Goal: Information Seeking & Learning: Learn about a topic

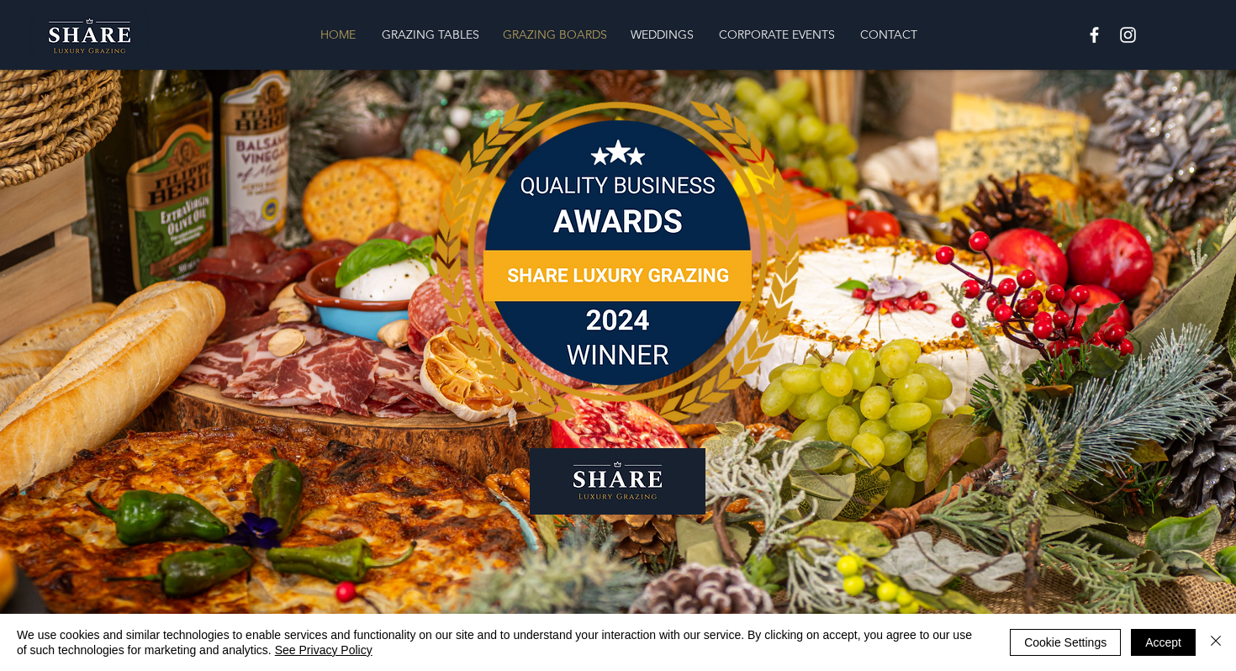
click at [542, 39] on p "GRAZING BOARDS" at bounding box center [555, 35] width 121 height 34
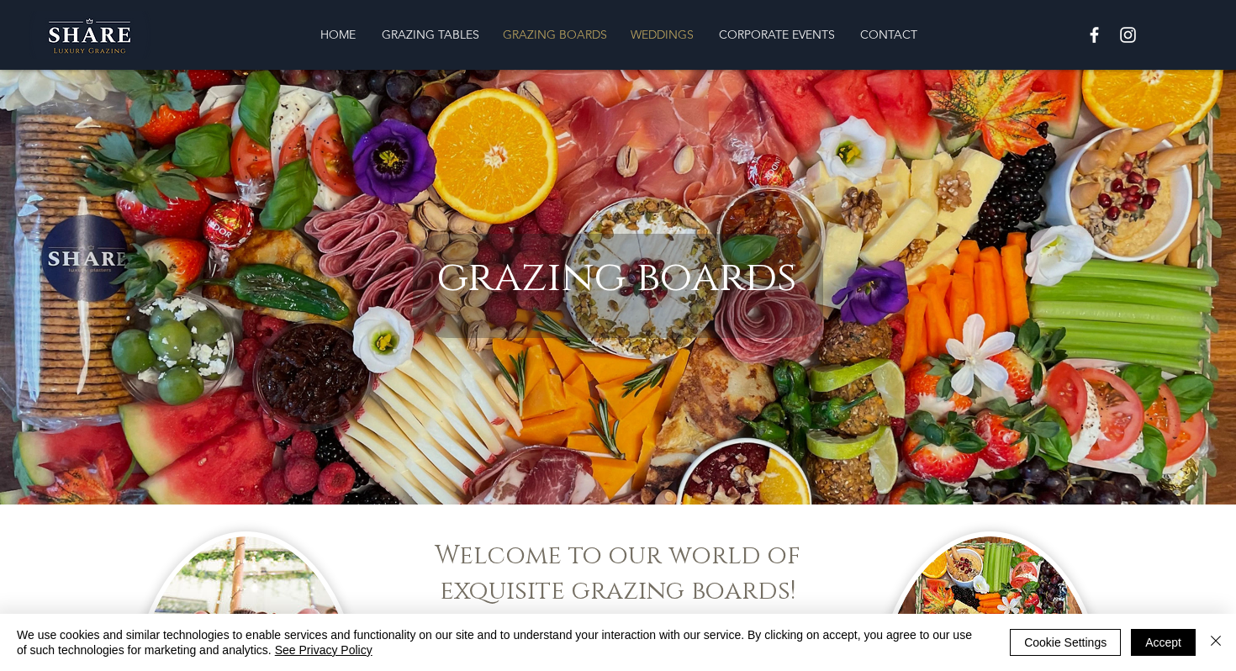
click at [664, 24] on p "WEDDINGS" at bounding box center [662, 35] width 80 height 34
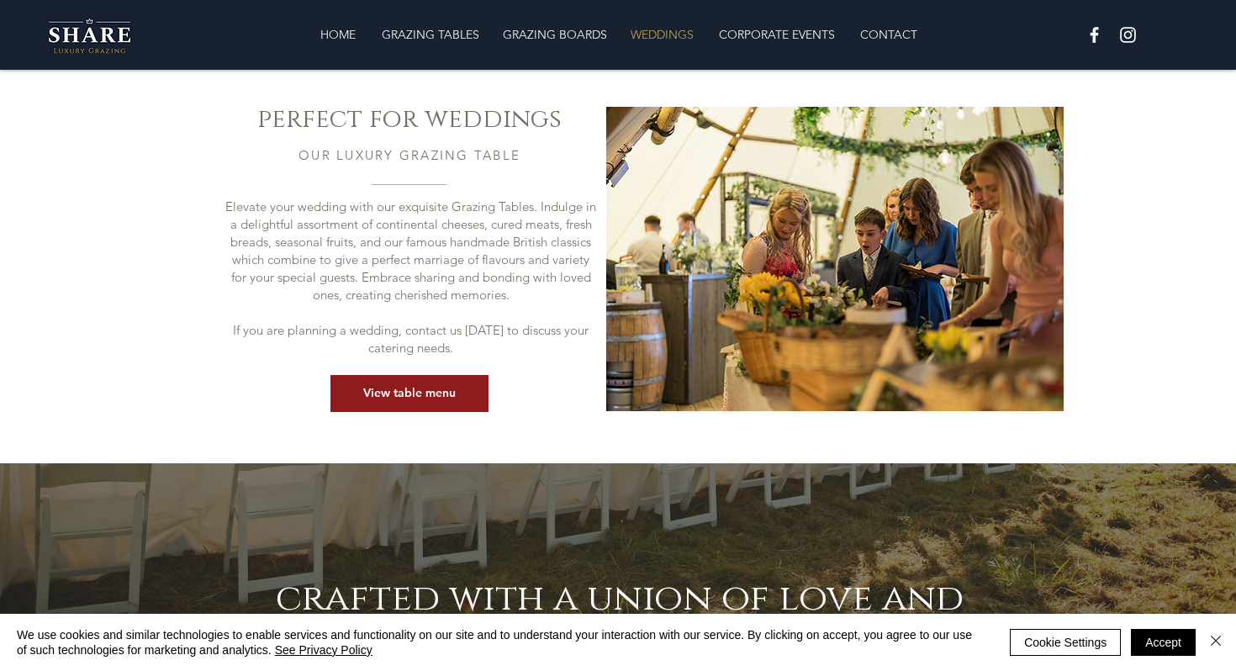
scroll to position [572, 0]
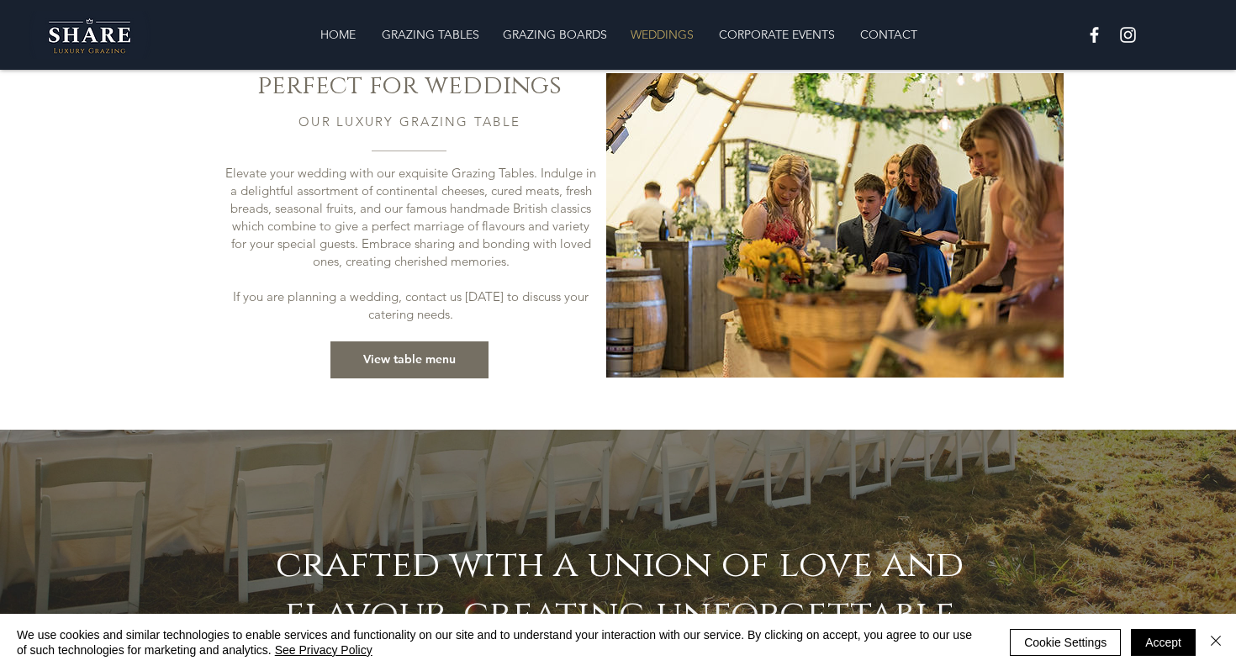
click at [412, 357] on span "View table menu" at bounding box center [409, 360] width 93 height 17
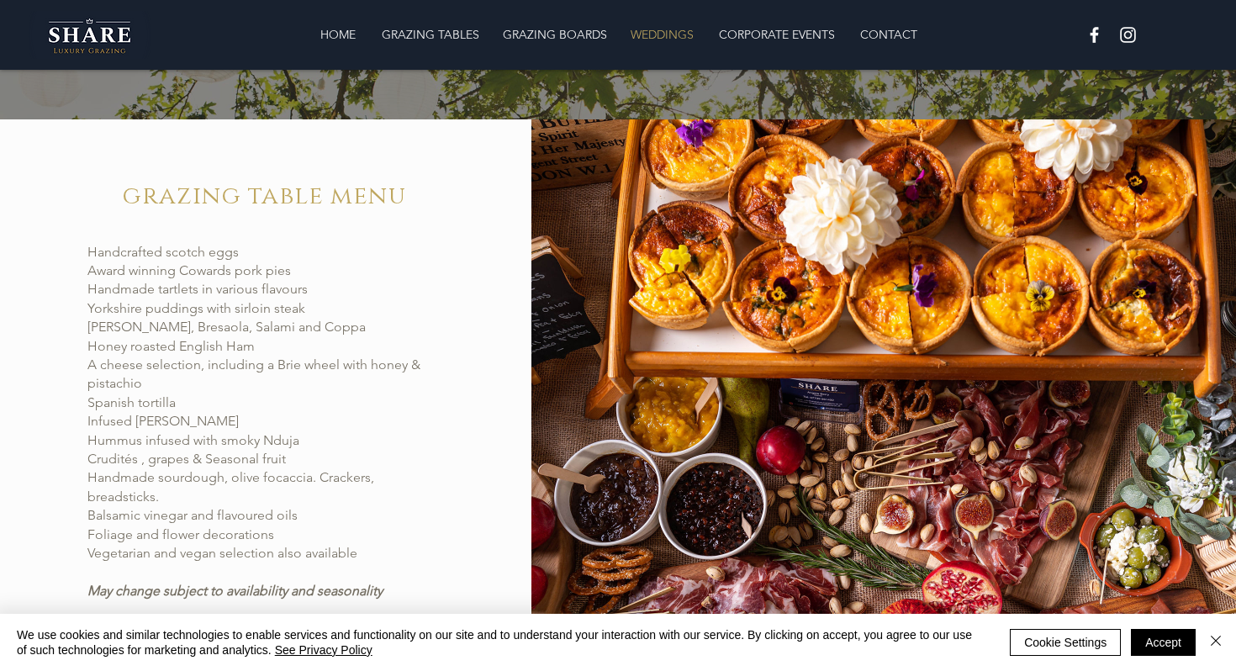
scroll to position [1309, 0]
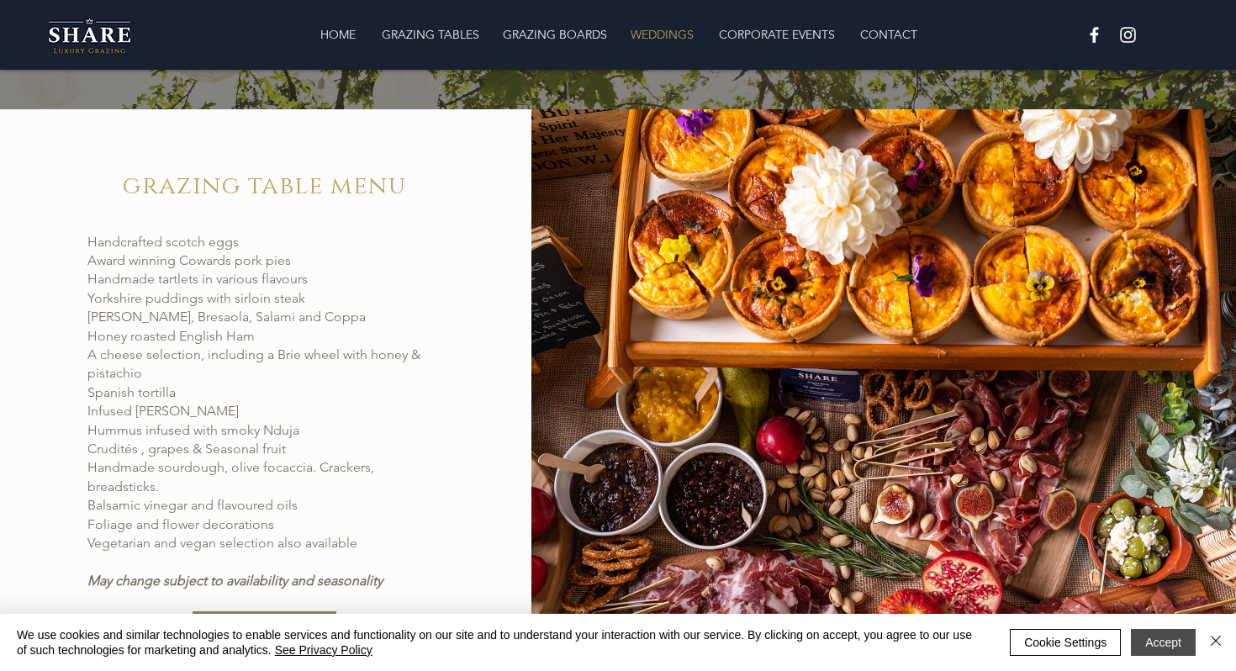
click at [1155, 638] on button "Accept" at bounding box center [1163, 642] width 65 height 27
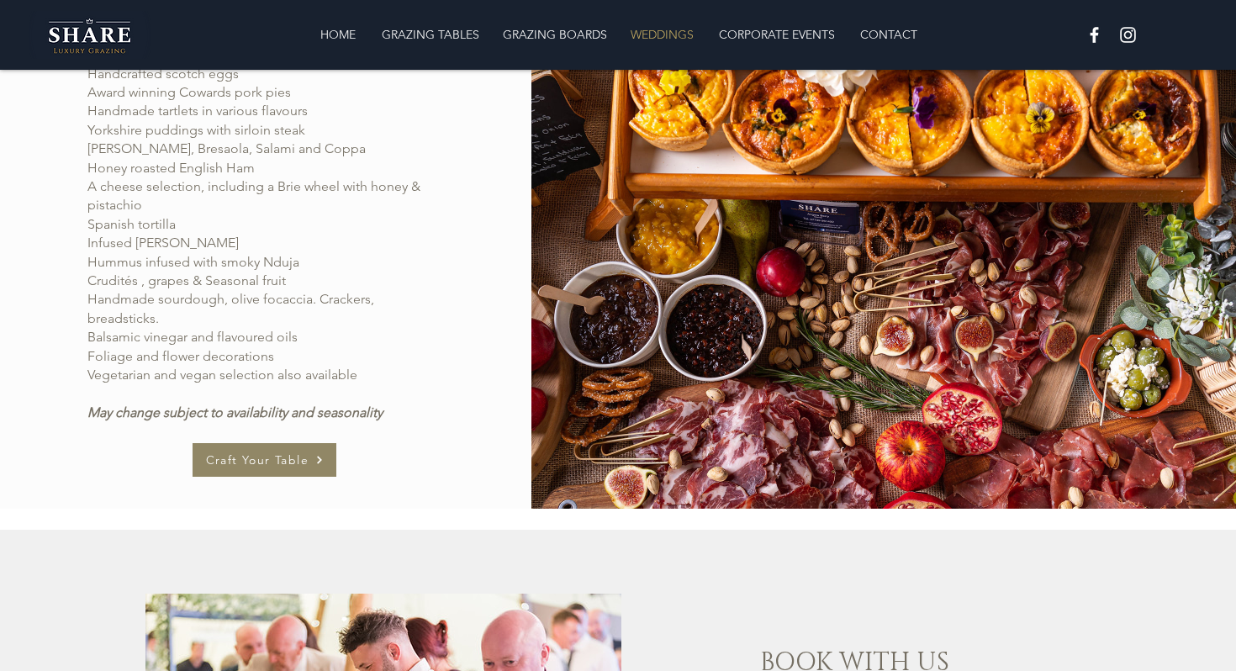
scroll to position [1511, 0]
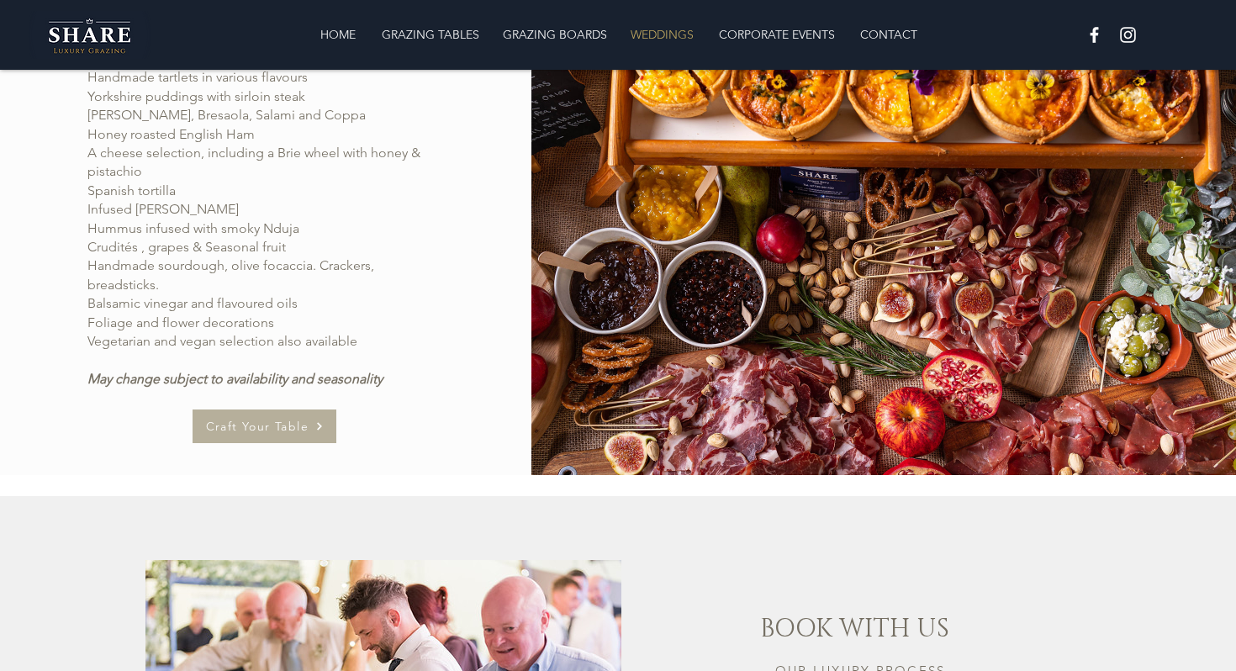
click at [293, 429] on span "Craft Your Table" at bounding box center [257, 426] width 103 height 15
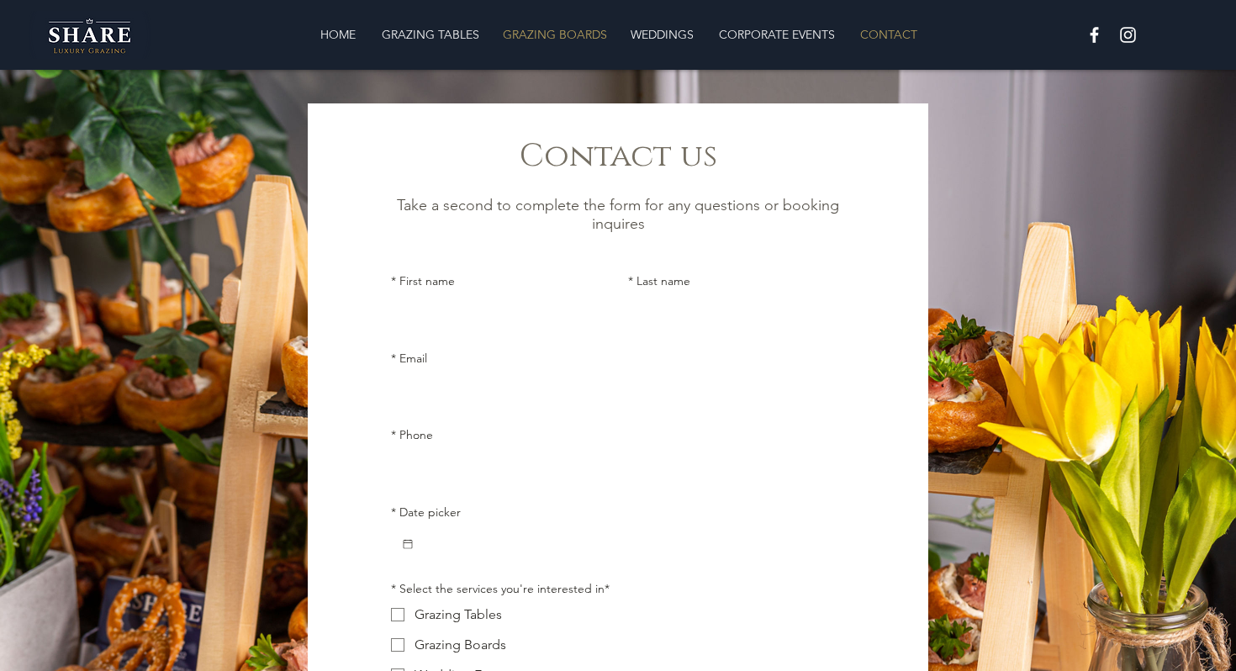
click at [566, 32] on p "GRAZING BOARDS" at bounding box center [555, 35] width 121 height 34
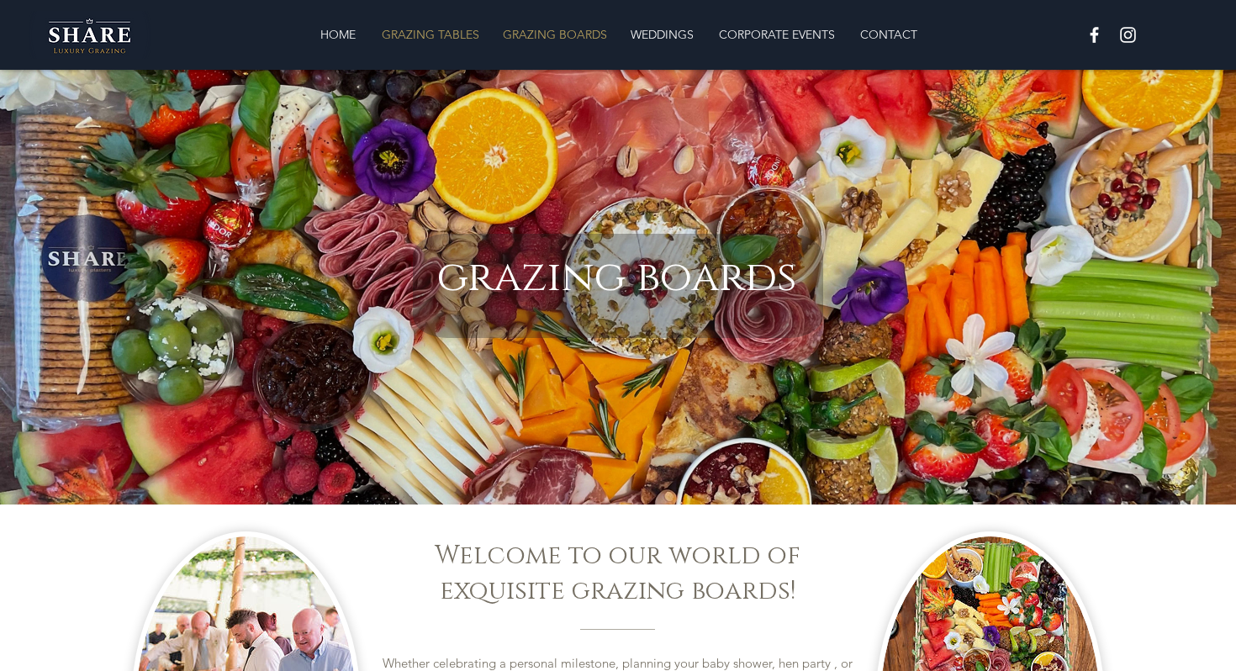
click at [462, 33] on p "GRAZING TABLES" at bounding box center [430, 35] width 114 height 34
